Goal: Task Accomplishment & Management: Manage account settings

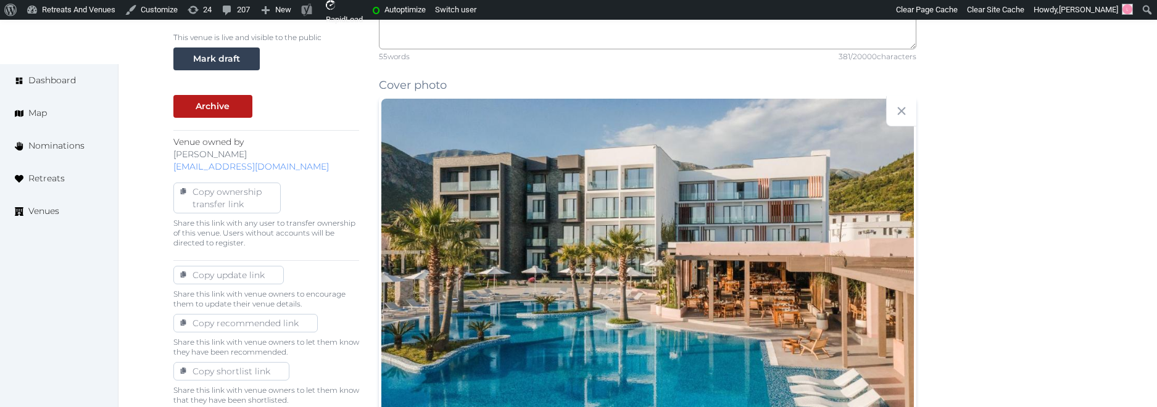
scroll to position [481, 0]
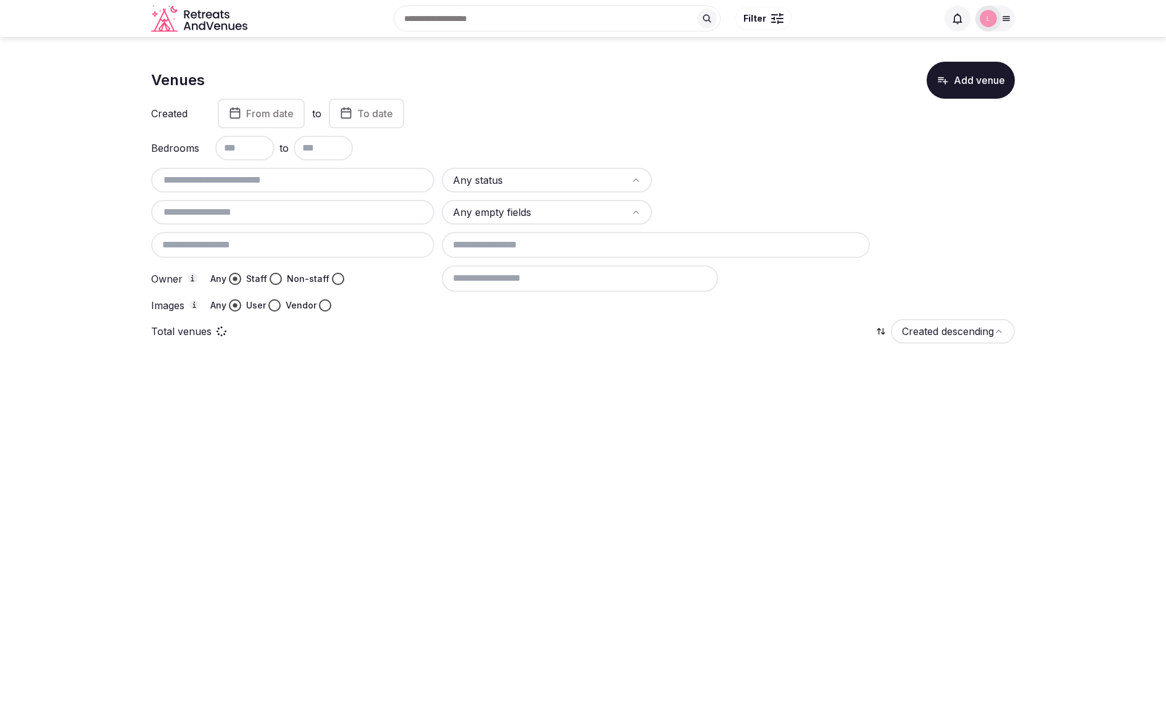
click at [989, 80] on button "Add venue" at bounding box center [971, 80] width 88 height 37
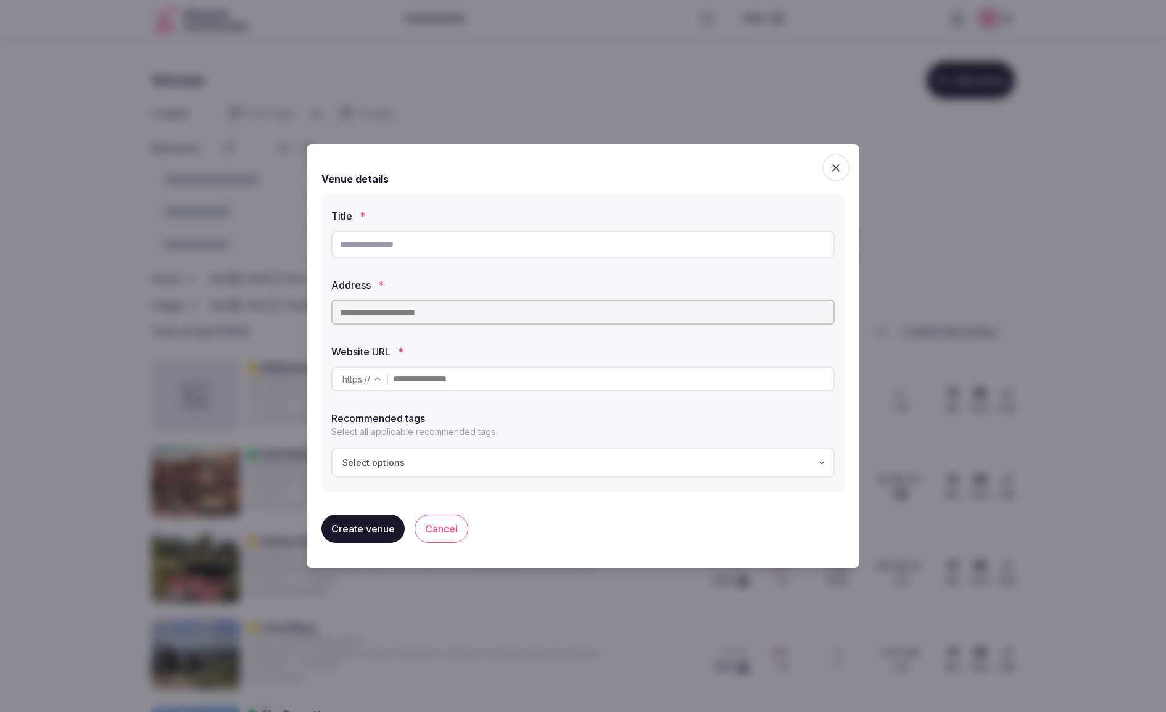
click at [838, 166] on icon "button" at bounding box center [836, 168] width 12 height 12
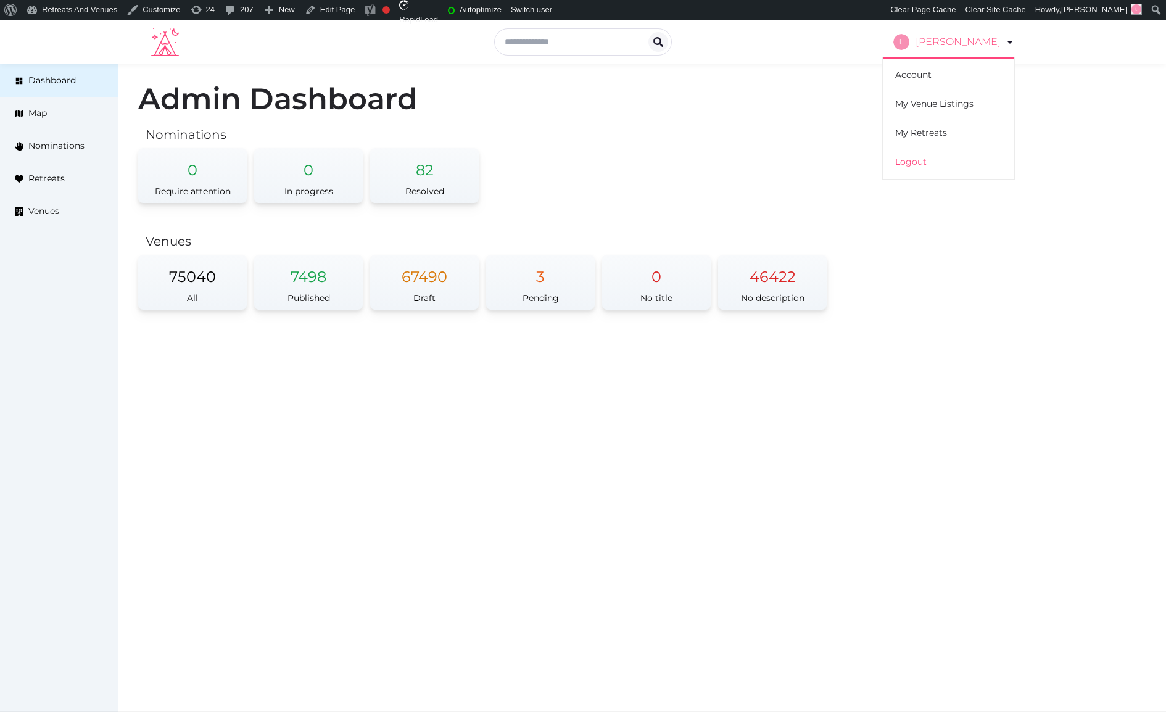
click at [1007, 42] on icon at bounding box center [1010, 42] width 15 height 15
click at [924, 105] on link "My Venue Listings" at bounding box center [948, 103] width 107 height 29
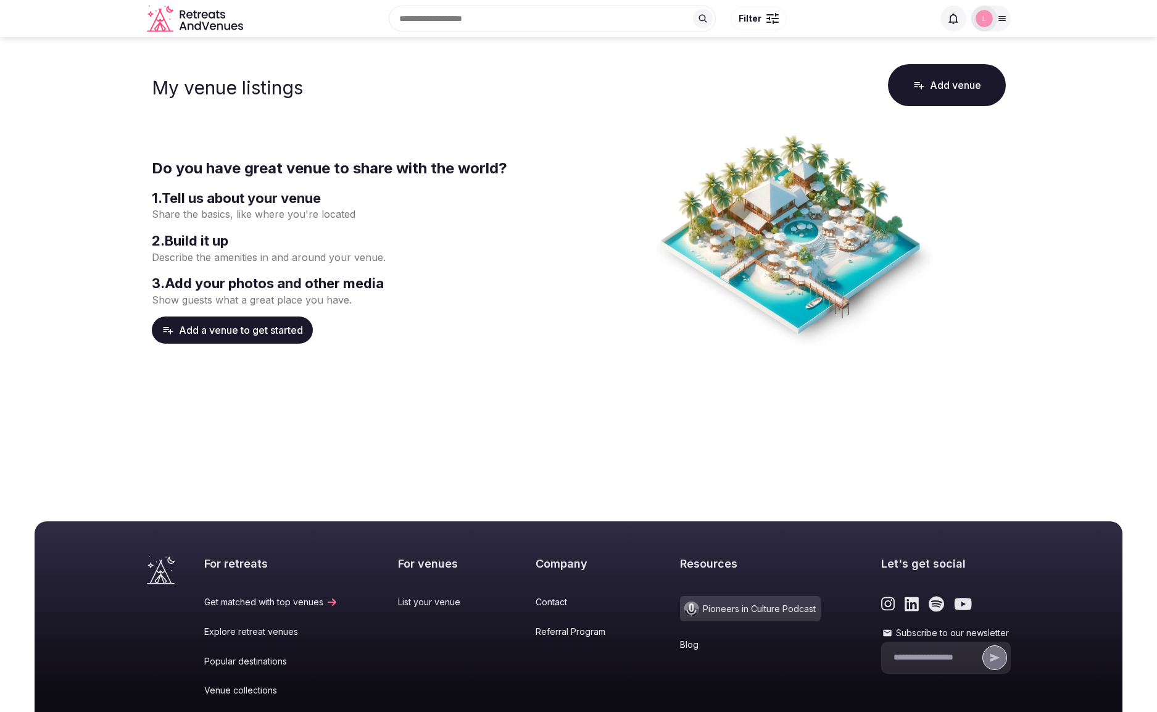
click at [970, 81] on button "Add venue" at bounding box center [947, 85] width 118 height 42
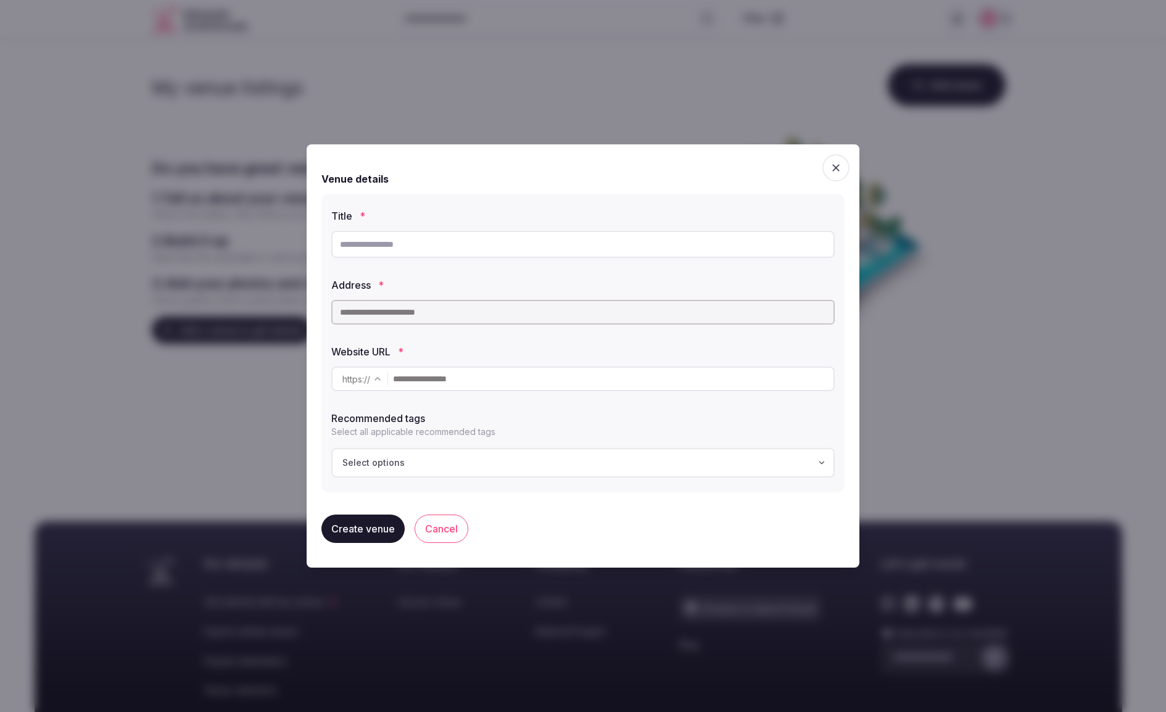
click at [648, 85] on div at bounding box center [583, 356] width 1166 height 712
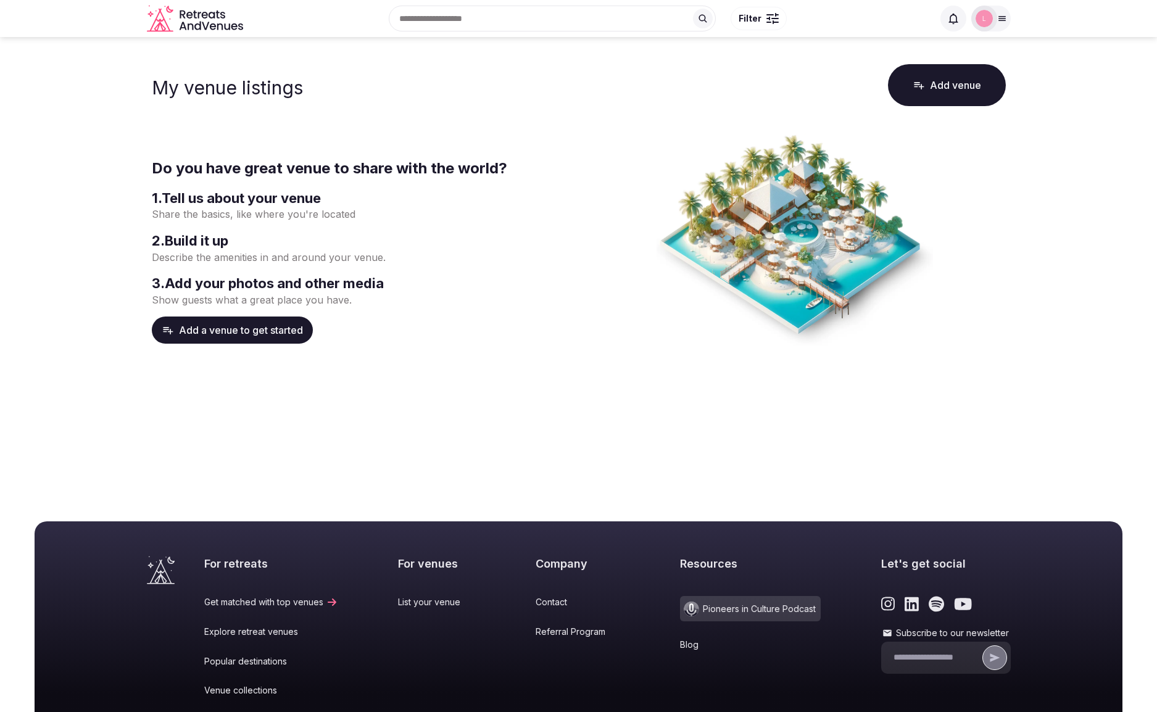
click at [233, 335] on button "Add a venue to get started" at bounding box center [232, 329] width 161 height 27
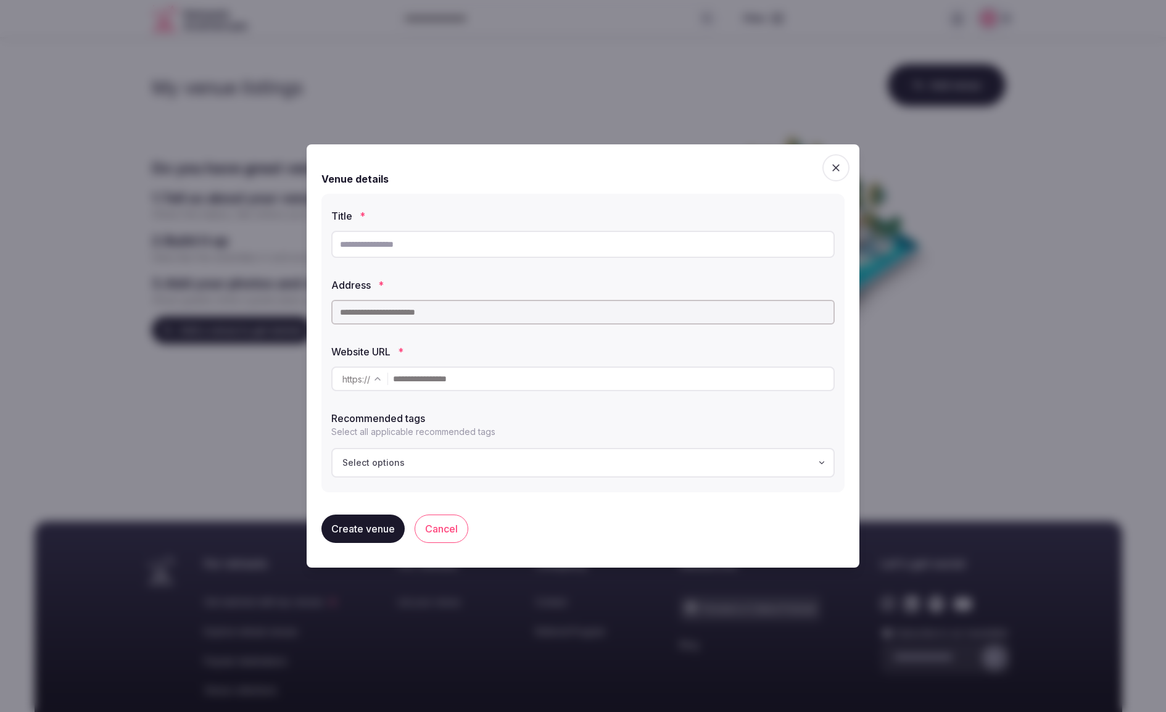
click at [548, 33] on div at bounding box center [583, 356] width 1166 height 712
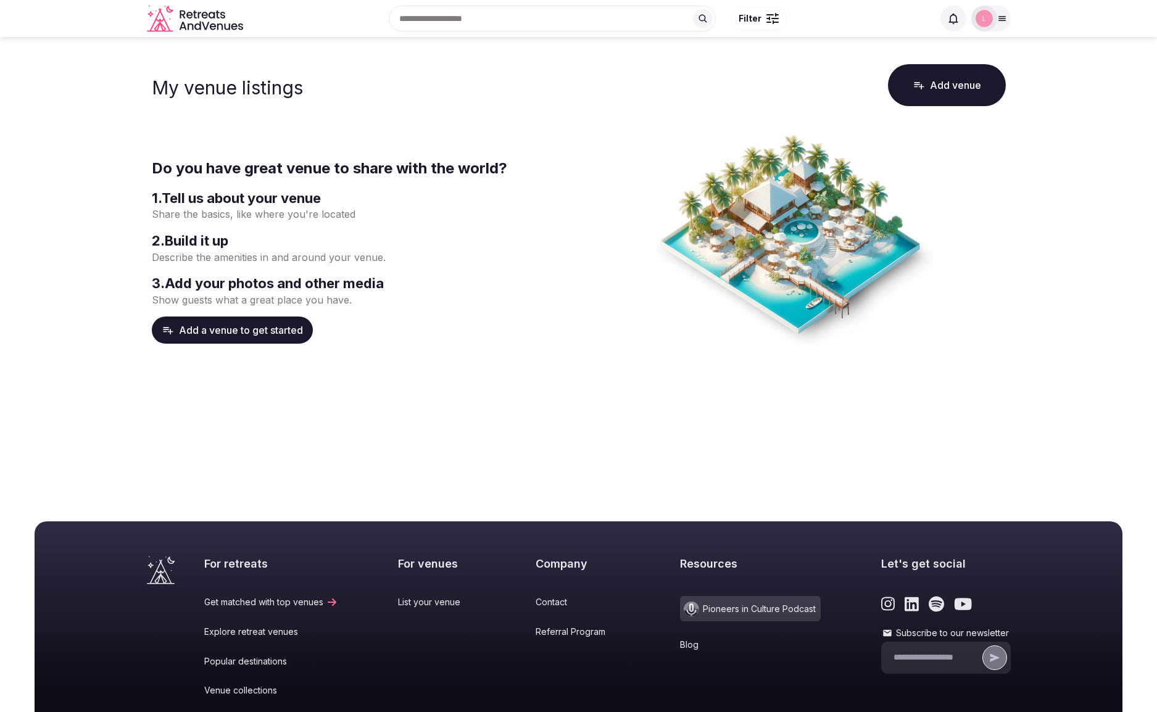
click at [212, 28] on icon "Retreats and Venues company logo" at bounding box center [214, 26] width 6 height 7
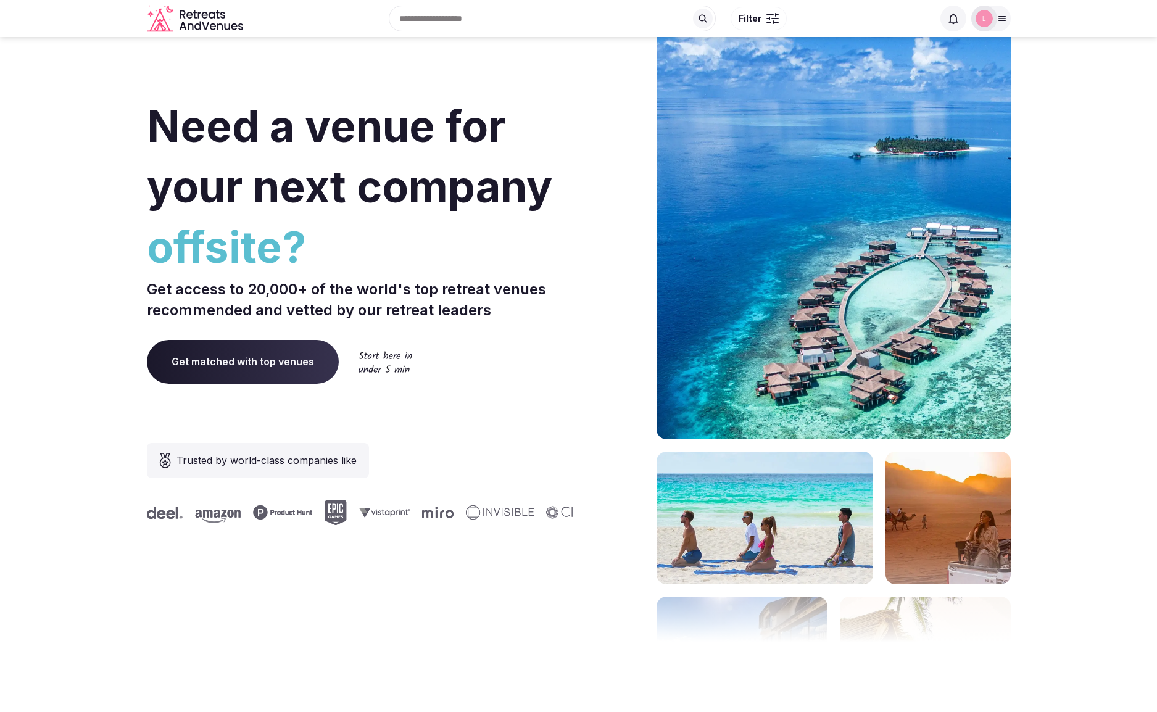
click at [995, 22] on div at bounding box center [984, 19] width 26 height 26
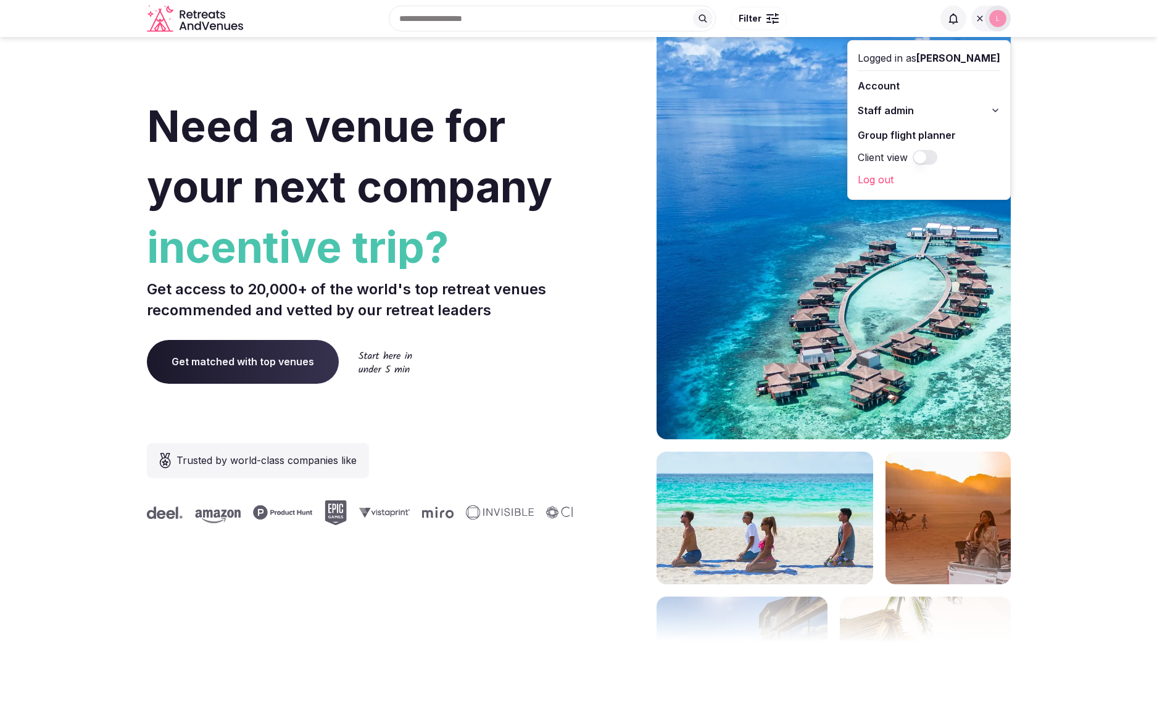
click at [1041, 30] on div "Recent searches Brooklyn, NY Search Popular Destinations Toscana, Italy Riviera…" at bounding box center [578, 18] width 1157 height 37
click at [1046, 23] on div "Recent searches Brooklyn, NY Search Popular Destinations Toscana, Italy Riviera…" at bounding box center [578, 18] width 1157 height 37
click at [978, 19] on icon at bounding box center [980, 18] width 6 height 6
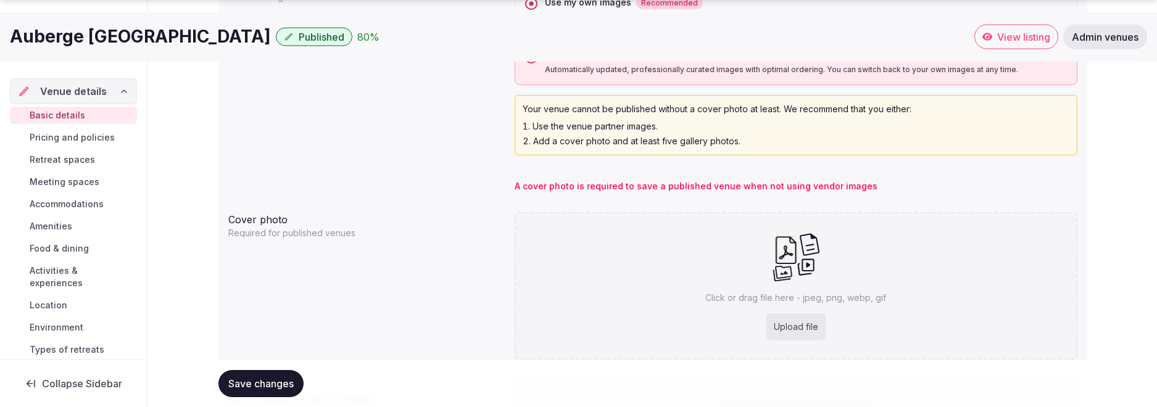
scroll to position [1158, 0]
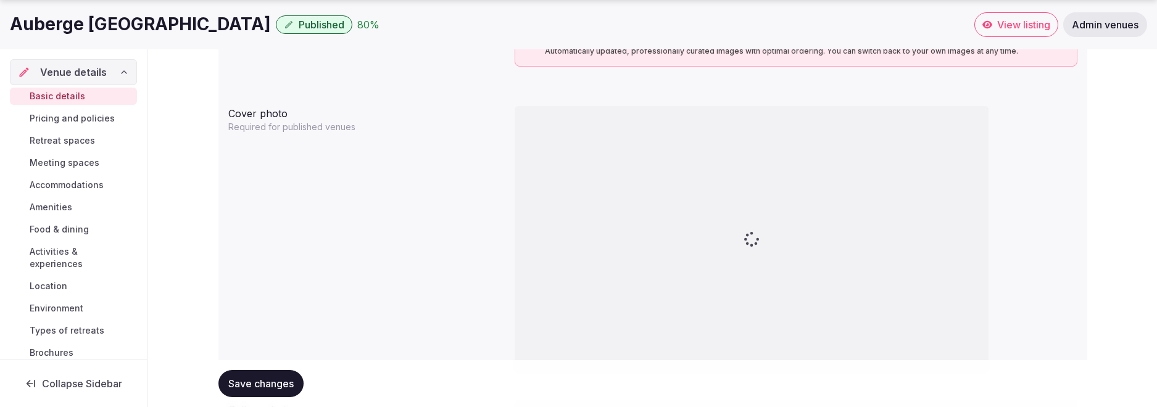
scroll to position [1136, 0]
type textarea "**********"
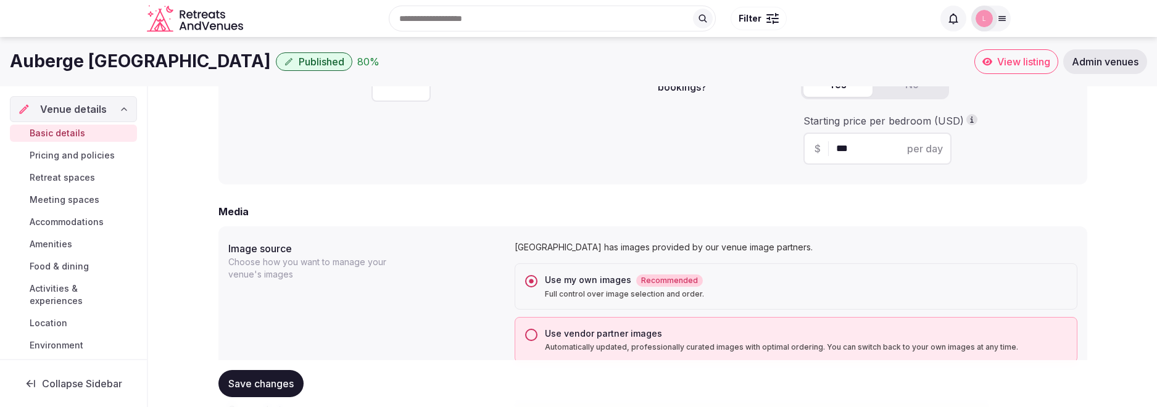
scroll to position [839, 0]
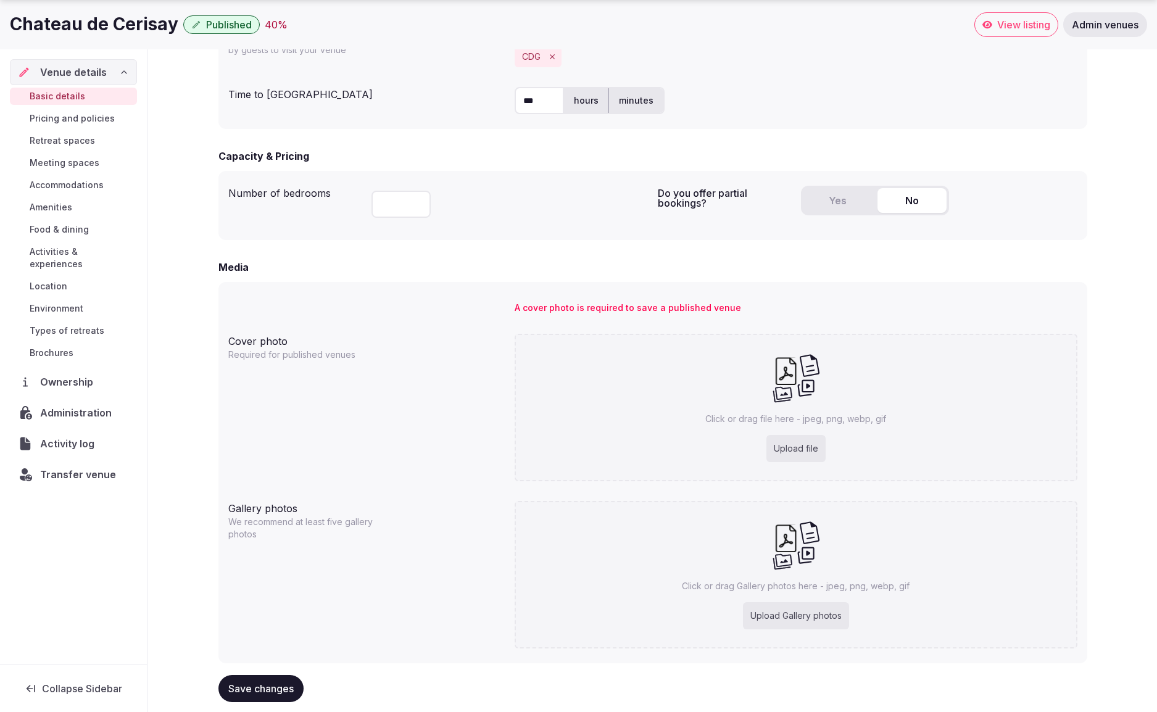
scroll to position [750, 0]
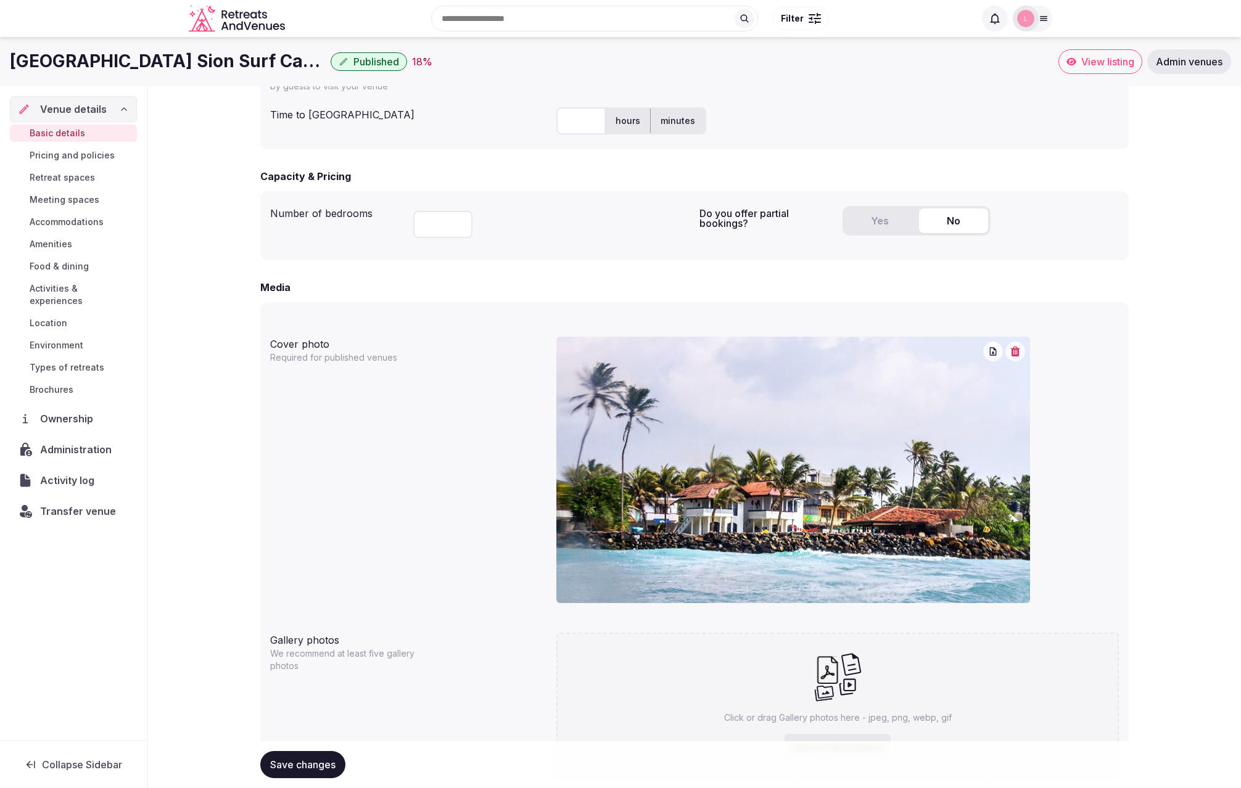
scroll to position [685, 0]
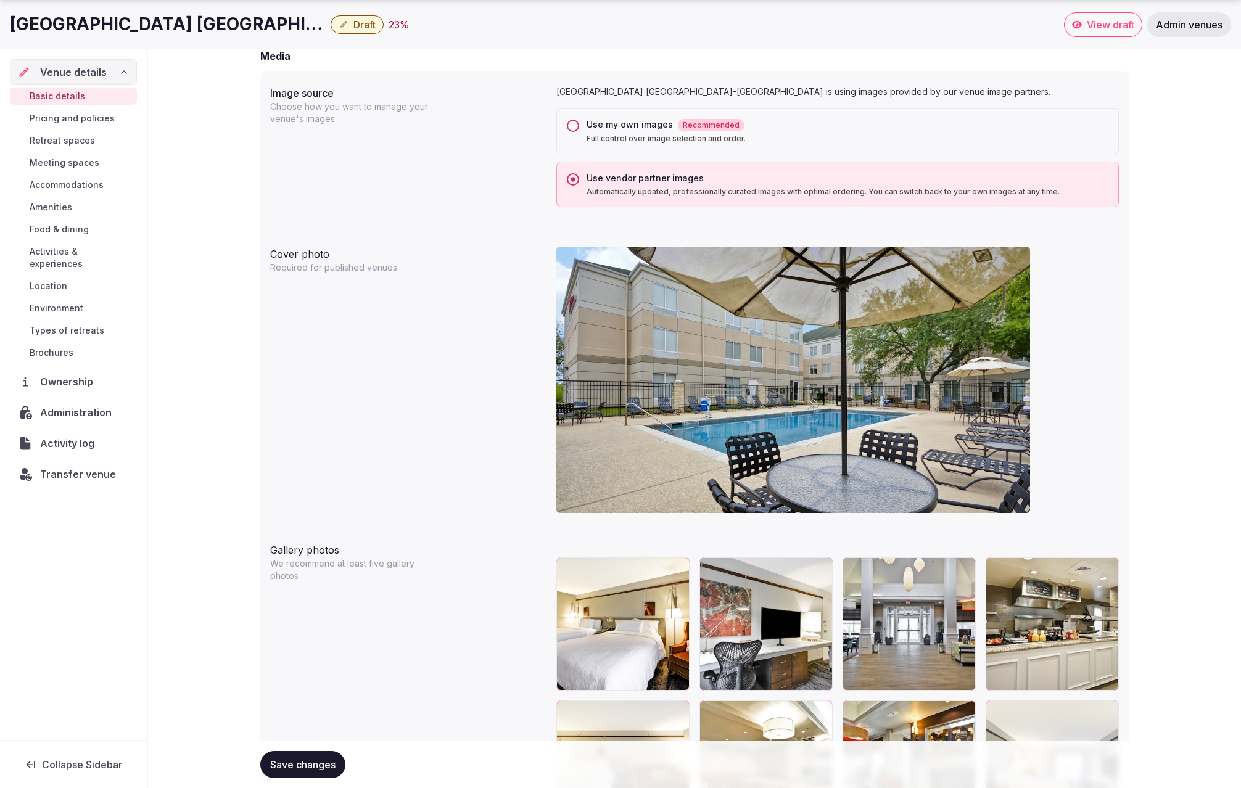
scroll to position [1122, 0]
